Goal: Information Seeking & Learning: Learn about a topic

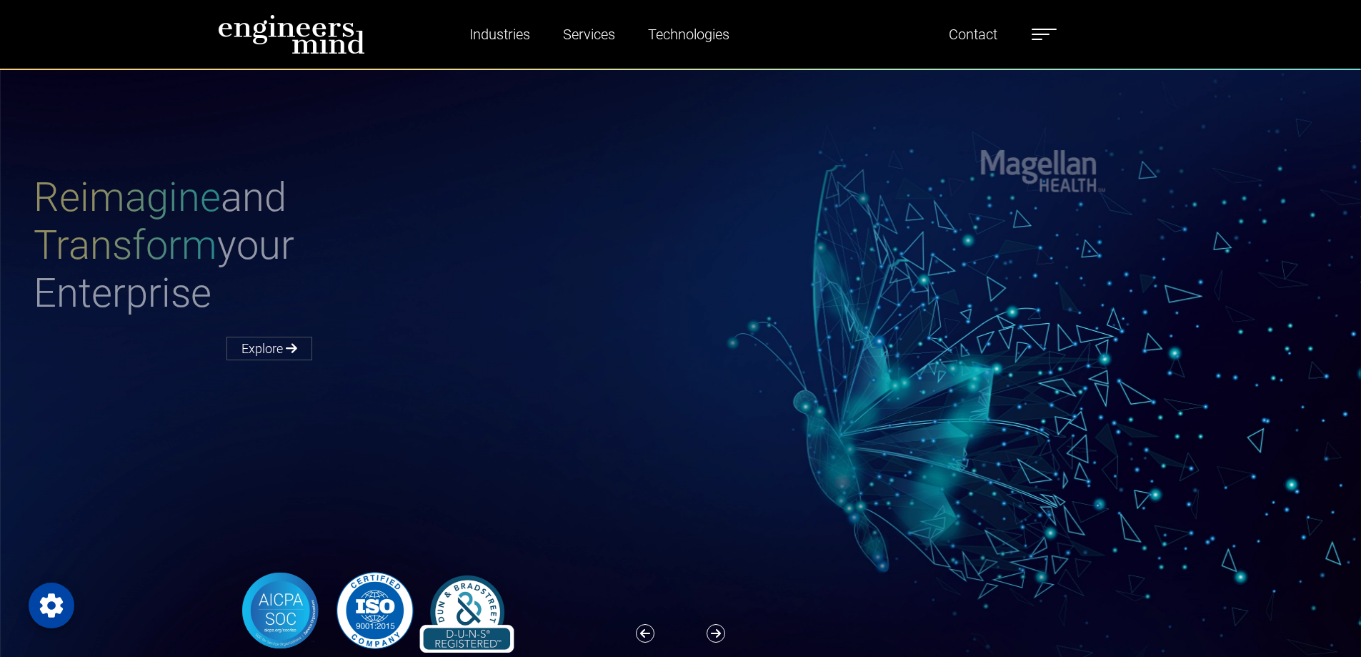
click at [507, 116] on div "Reimagine and Transform your Enterprise Explore" at bounding box center [689, 413] width 1378 height 688
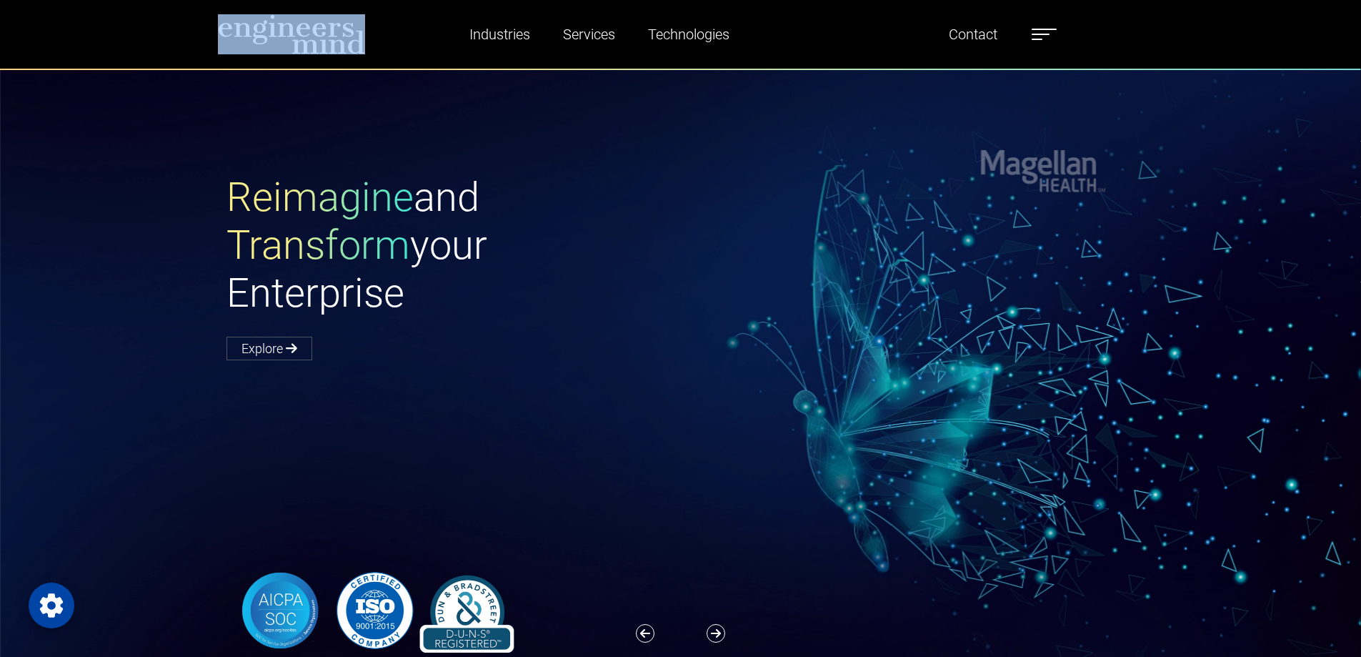
drag, startPoint x: 379, startPoint y: 59, endPoint x: 265, endPoint y: 41, distance: 115.7
click at [265, 41] on nav "Industries Financial Services Healthcare Manufacturing Services Digital Transfo…" at bounding box center [680, 35] width 1361 height 70
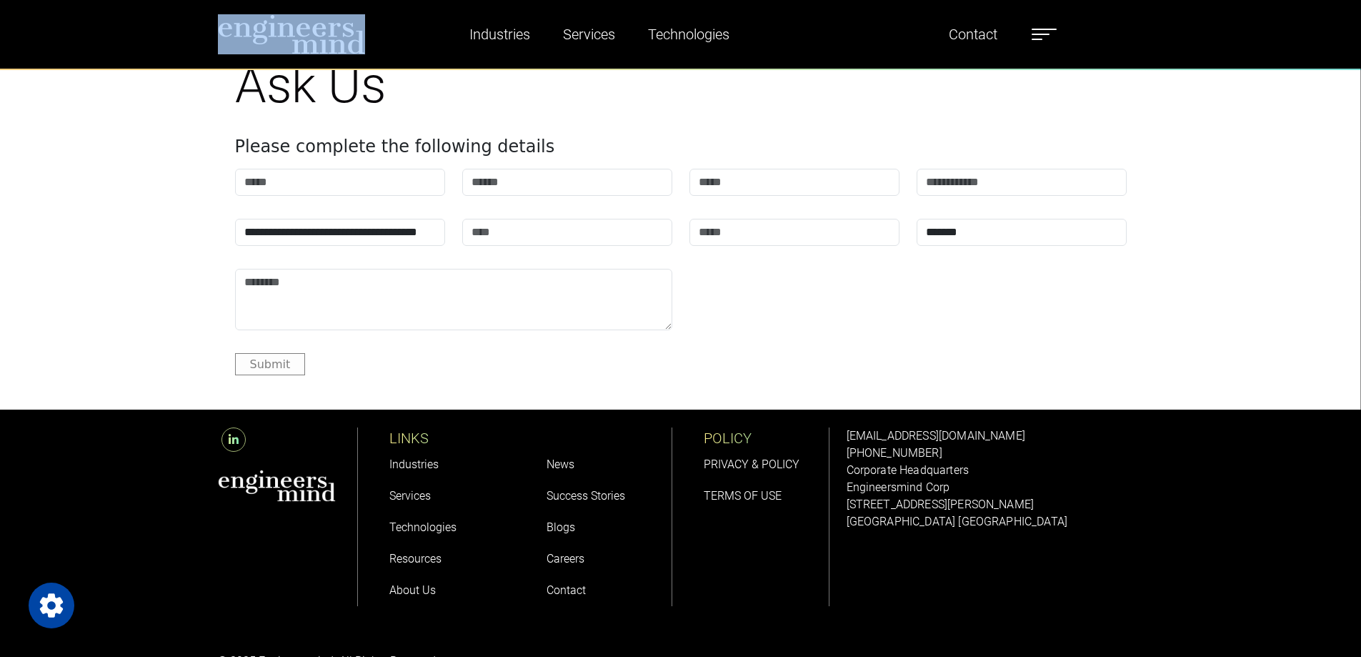
scroll to position [5681, 0]
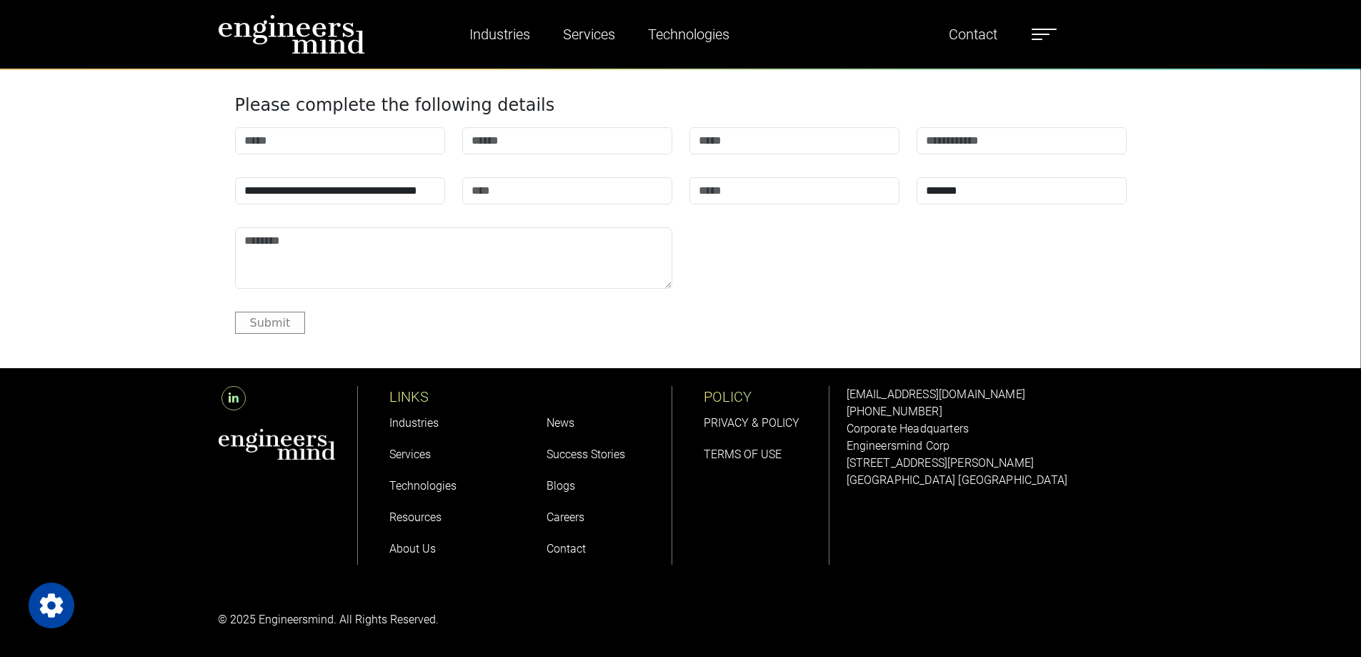
drag, startPoint x: 341, startPoint y: 452, endPoint x: 217, endPoint y: 445, distance: 123.8
click at [218, 445] on div at bounding box center [287, 444] width 139 height 32
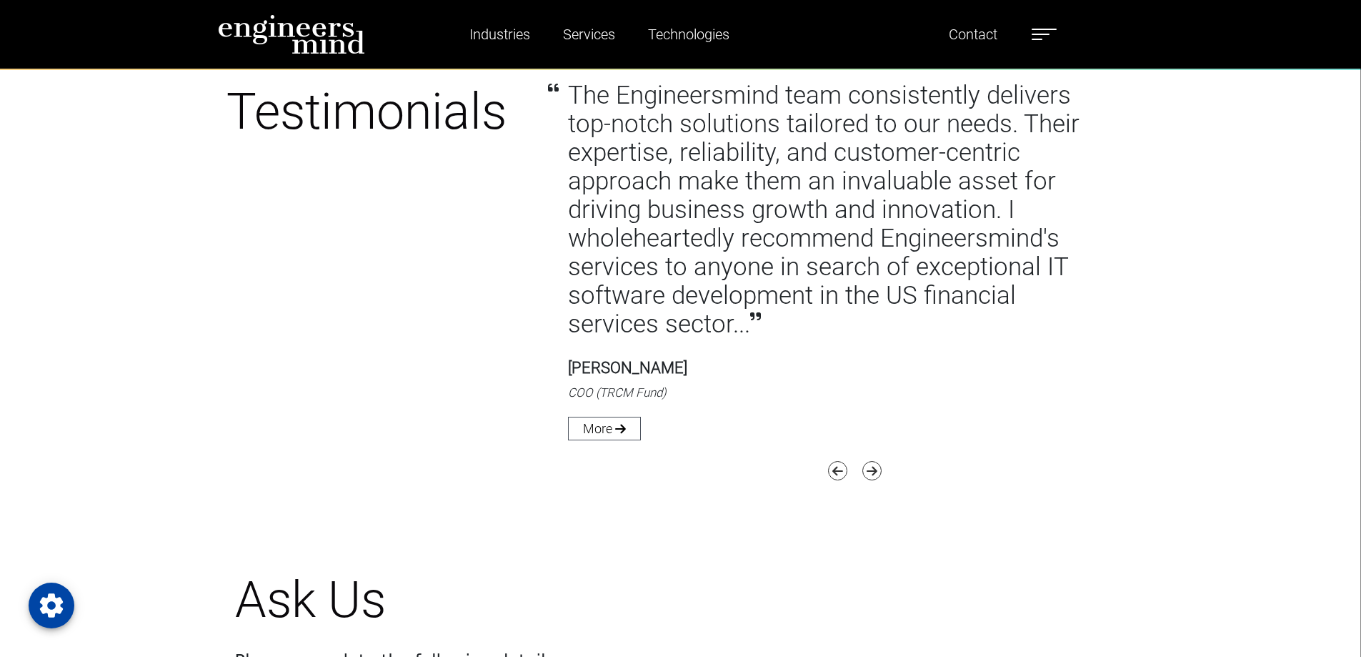
scroll to position [4966, 0]
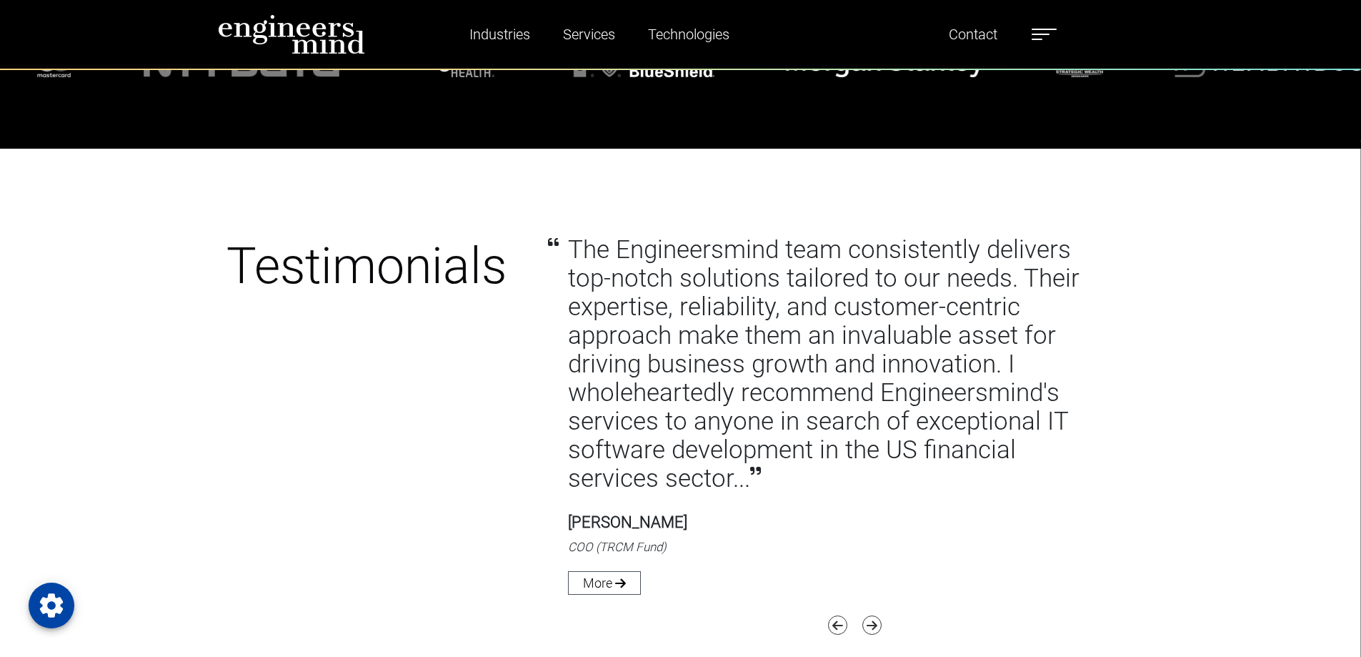
click at [647, 249] on p "The Engineersmind team consistently delivers top-notch solutions tailored to ou…" at bounding box center [838, 364] width 540 height 257
copy p "Engineersmind"
